Goal: Transaction & Acquisition: Purchase product/service

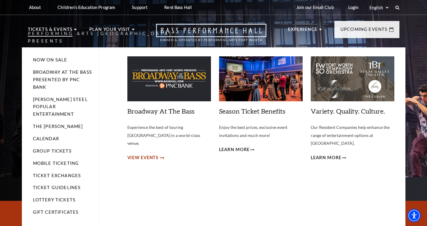
click at [149, 154] on span "View Events" at bounding box center [142, 157] width 31 height 7
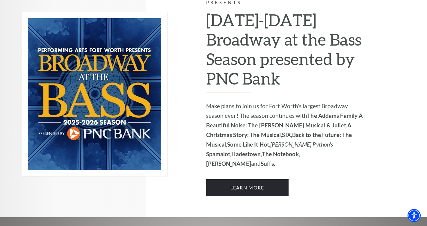
scroll to position [399, 0]
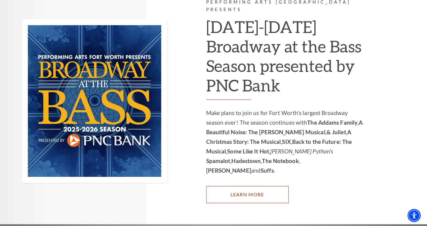
click at [252, 186] on link "Learn More" at bounding box center [247, 194] width 82 height 17
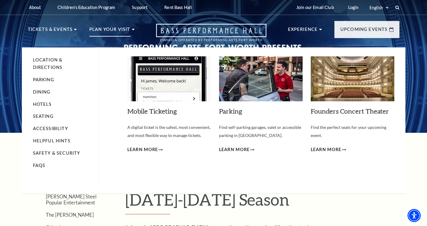
click at [110, 30] on p "Plan Your Visit" at bounding box center [109, 31] width 41 height 11
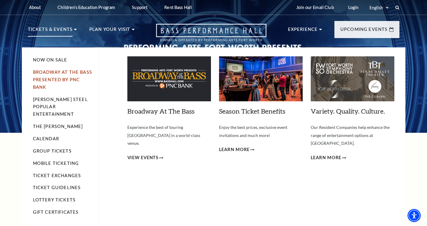
click at [58, 77] on link "Broadway At The Bass presented by PNC Bank" at bounding box center [62, 79] width 59 height 20
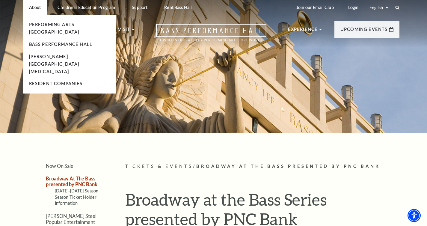
click at [60, 28] on li "Performing Arts [GEOGRAPHIC_DATA]" at bounding box center [69, 28] width 81 height 15
click at [56, 27] on link "Performing Arts [GEOGRAPHIC_DATA]" at bounding box center [54, 28] width 50 height 13
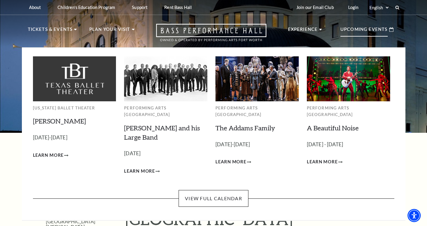
click at [369, 29] on p "Upcoming Events" at bounding box center [363, 31] width 47 height 11
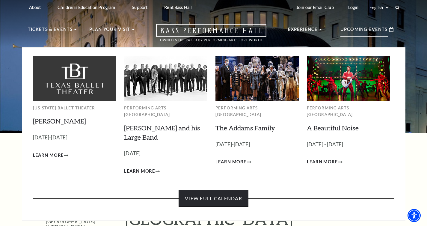
click at [217, 190] on link "View Full Calendar" at bounding box center [213, 198] width 70 height 17
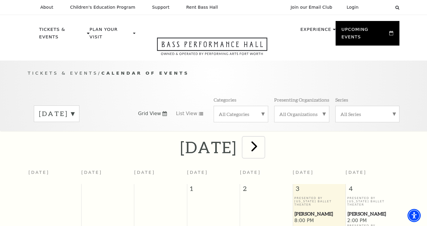
click at [263, 141] on span "next" at bounding box center [254, 145] width 17 height 17
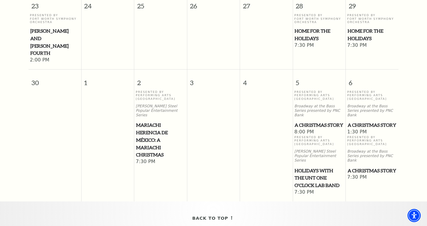
scroll to position [618, 0]
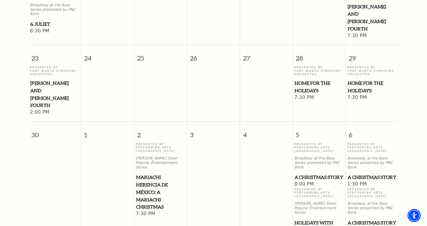
click at [305, 173] on span "A Christmas Story" at bounding box center [318, 176] width 49 height 7
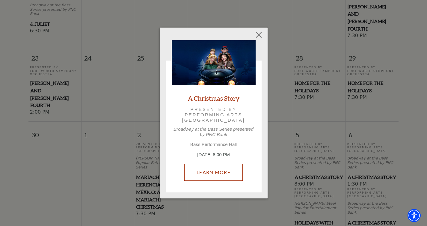
click at [216, 171] on link "Learn More" at bounding box center [213, 172] width 58 height 17
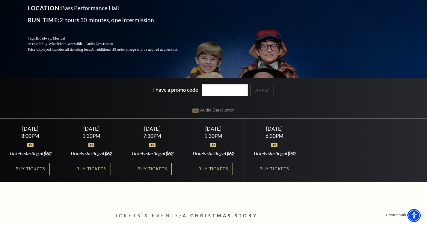
scroll to position [103, 0]
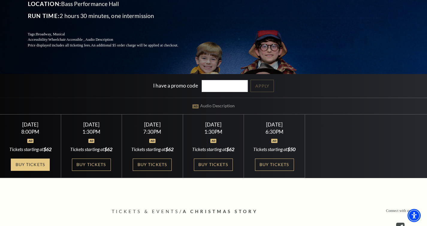
click at [40, 163] on link "Buy Tickets" at bounding box center [30, 164] width 39 height 12
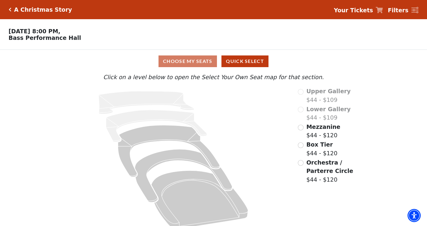
click at [329, 163] on span "Orchestra / Parterre Circle" at bounding box center [329, 166] width 47 height 15
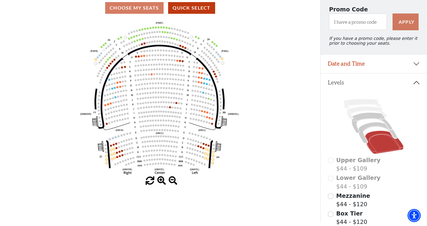
scroll to position [40, 0]
